Goal: Information Seeking & Learning: Learn about a topic

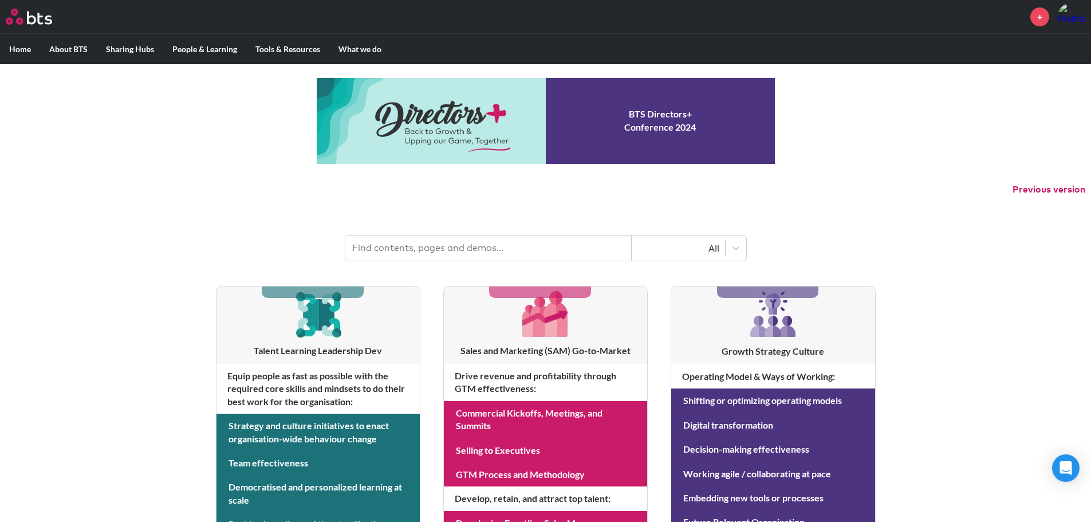
click at [547, 252] on input "text" at bounding box center [488, 247] width 286 height 25
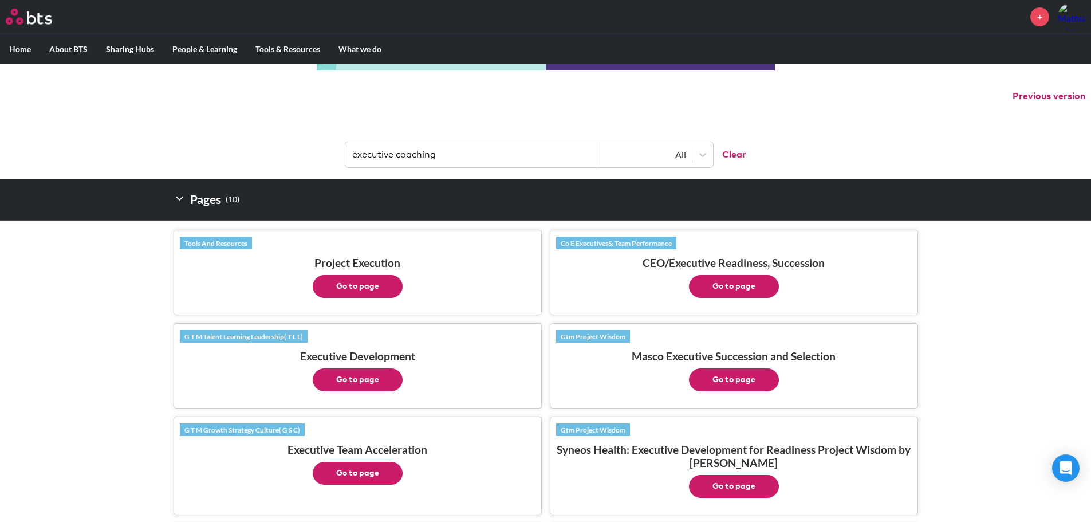
scroll to position [57, 0]
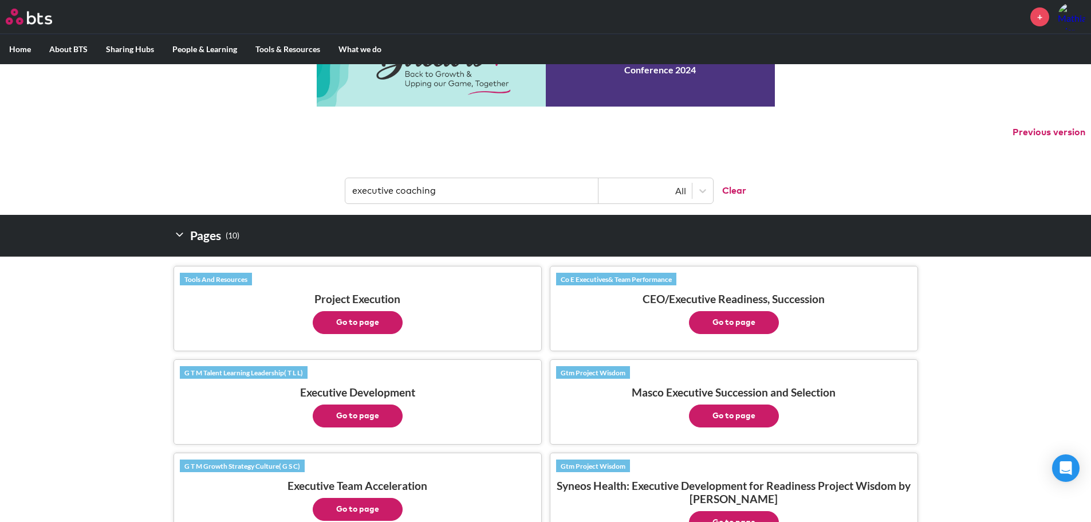
click at [396, 191] on input "executive coaching" at bounding box center [471, 190] width 253 height 25
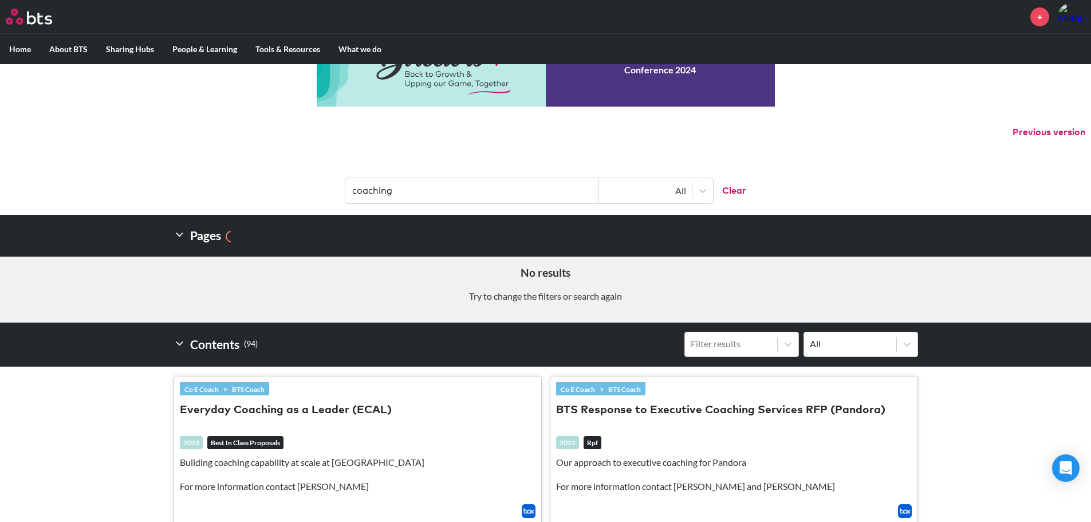
click at [404, 195] on input "coaching" at bounding box center [471, 190] width 253 height 25
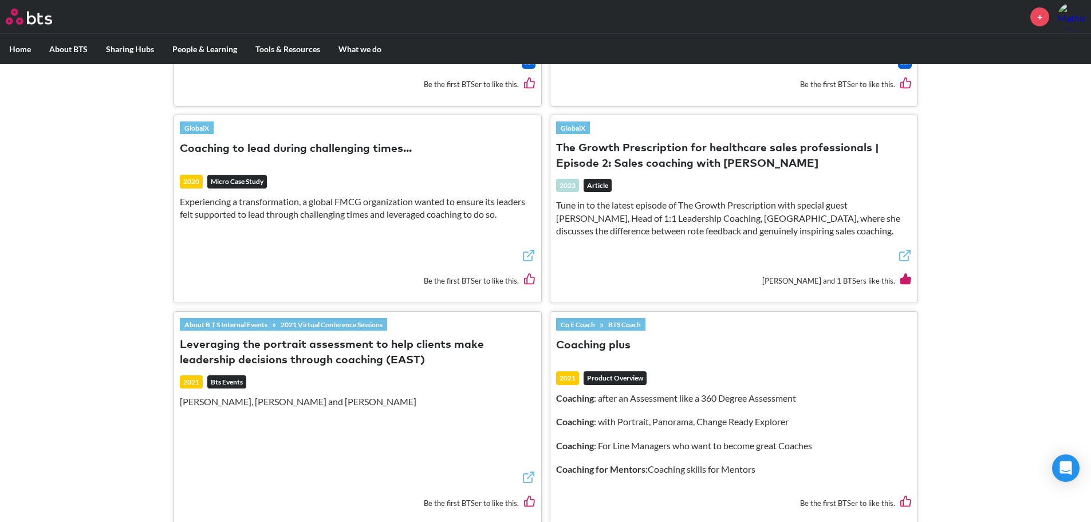
scroll to position [0, 0]
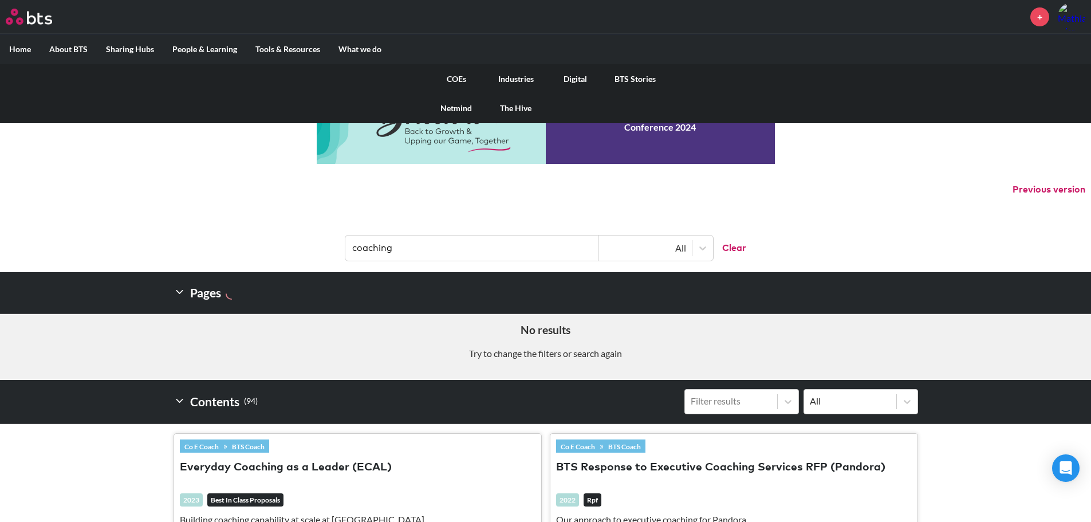
type input "coaching"
click at [460, 76] on link "COEs" at bounding box center [456, 79] width 60 height 30
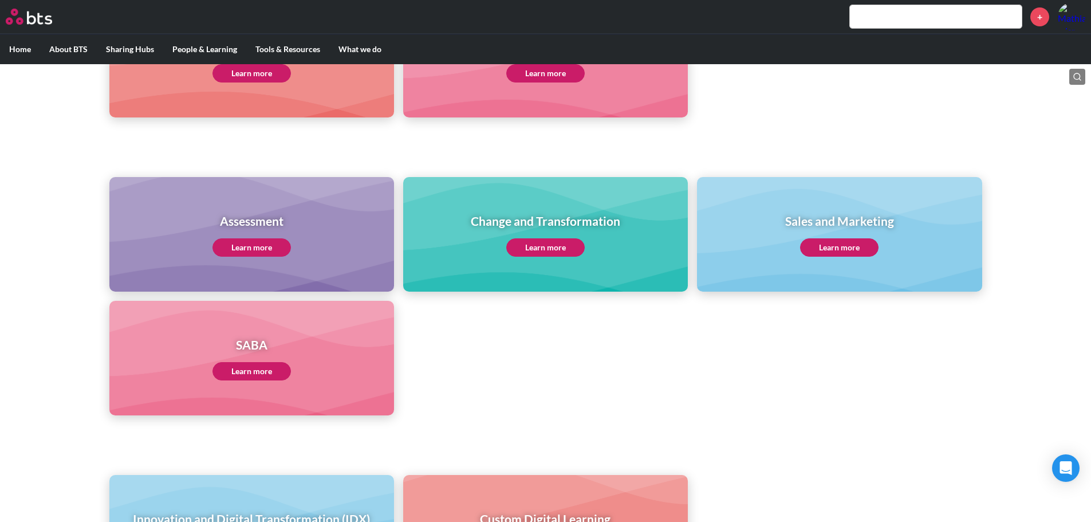
scroll to position [128, 0]
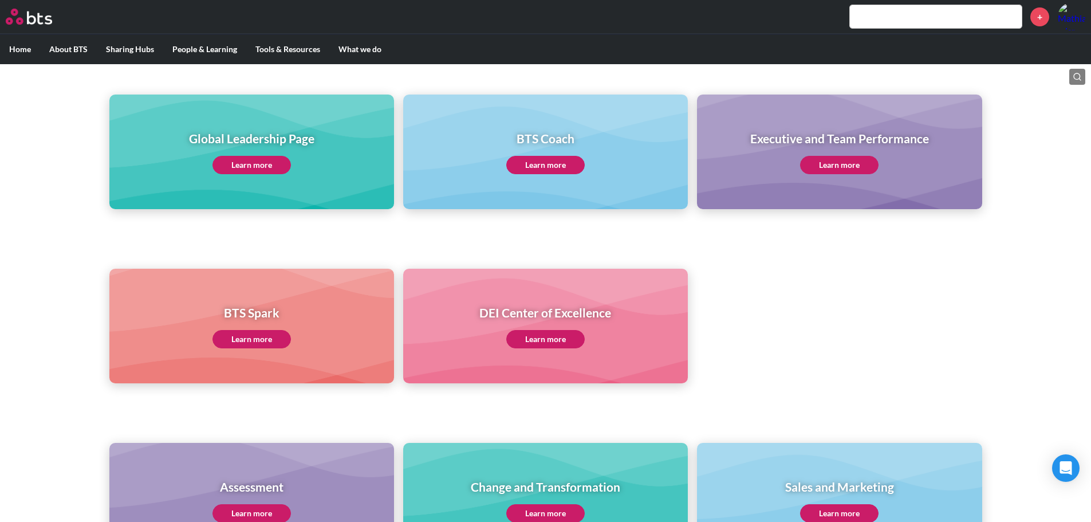
click at [542, 171] on link "Learn more" at bounding box center [545, 165] width 78 height 18
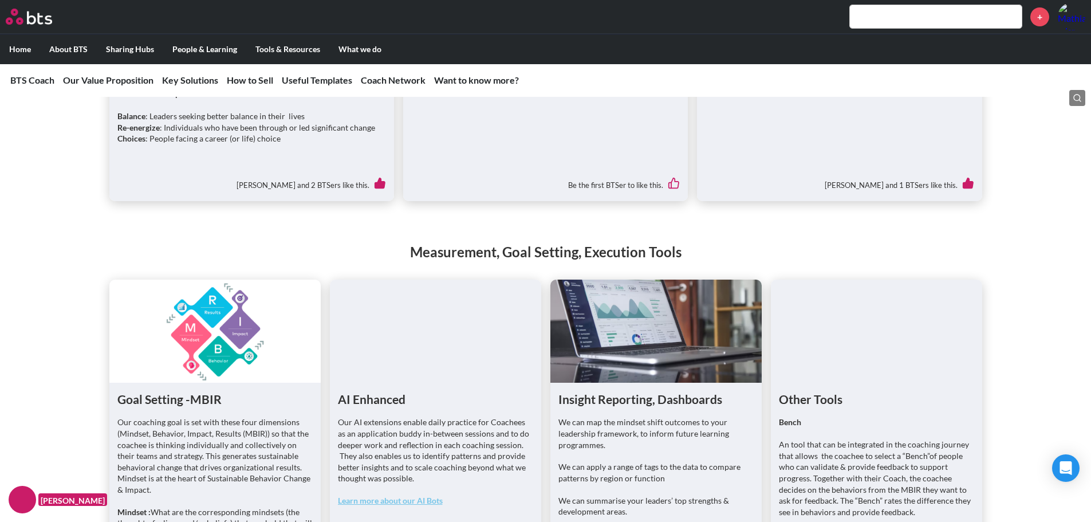
scroll to position [2004, 0]
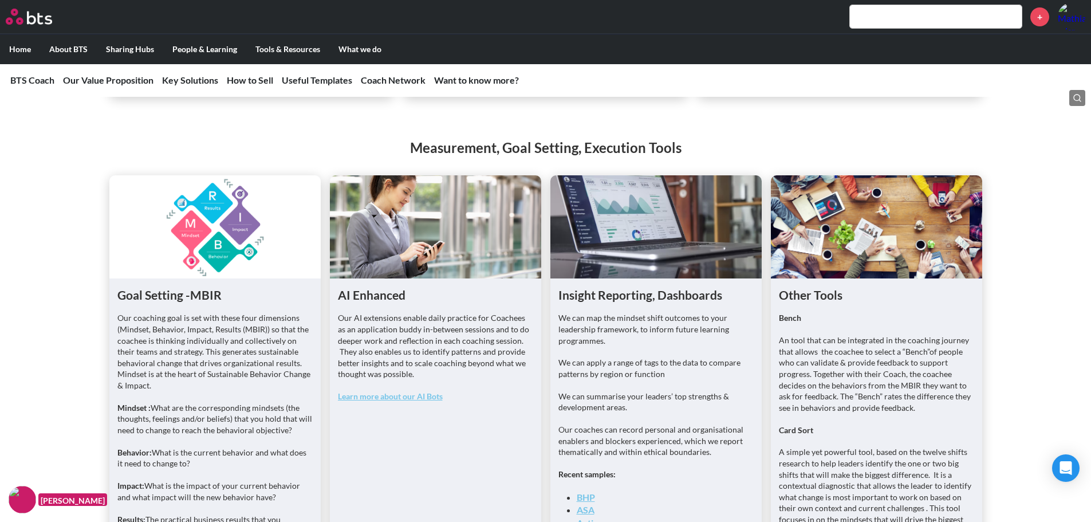
click at [925, 21] on input "text" at bounding box center [936, 16] width 172 height 23
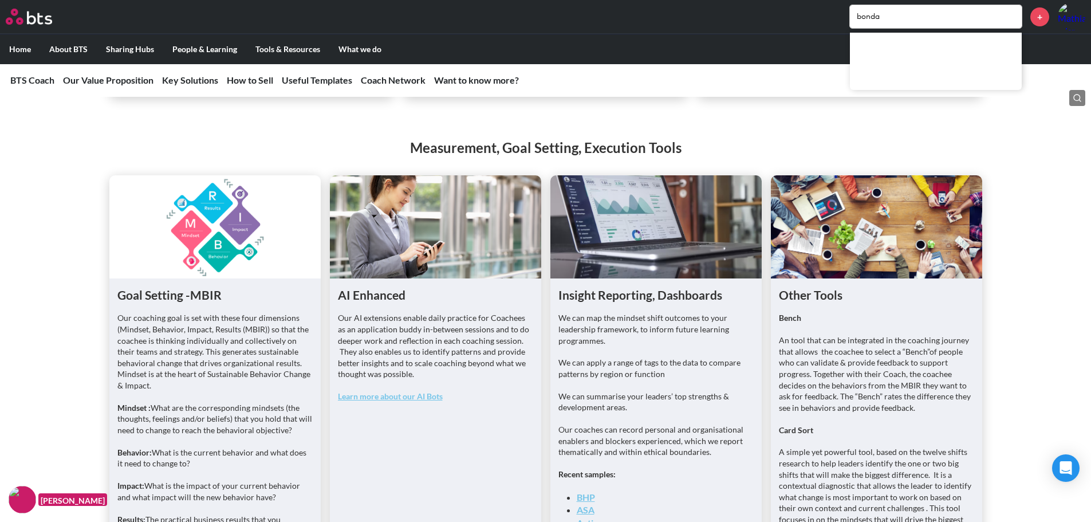
type input "bonda"
click at [1009, 138] on h2 "Measurement, Goal Setting, Execution Tools" at bounding box center [545, 147] width 1091 height 19
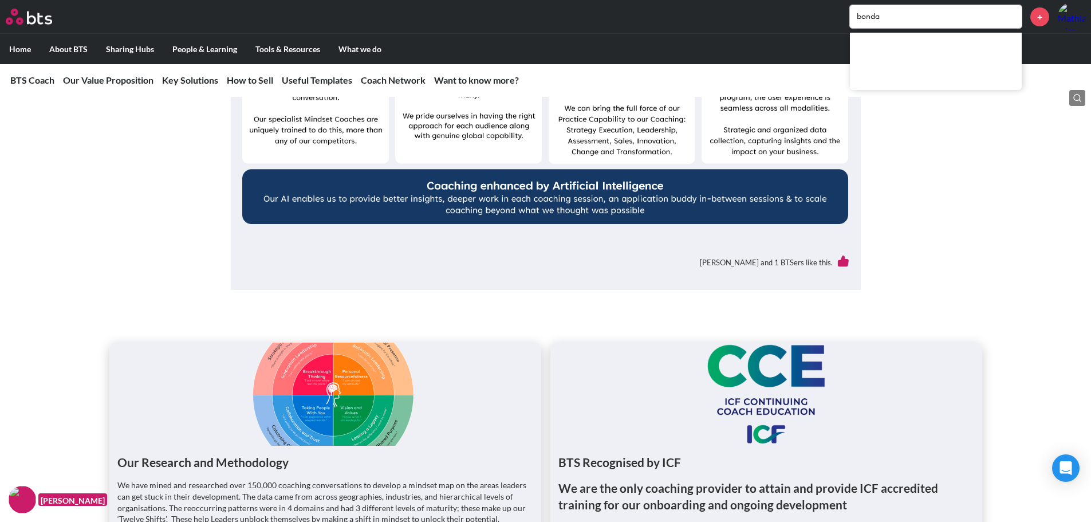
scroll to position [515, 0]
